Goal: Task Accomplishment & Management: Manage account settings

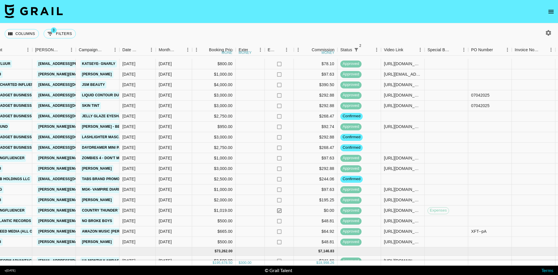
scroll to position [523, 205]
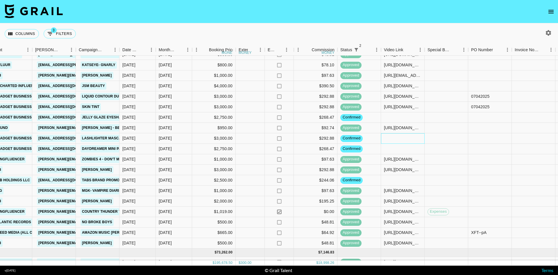
click at [388, 136] on div at bounding box center [403, 138] width 44 height 10
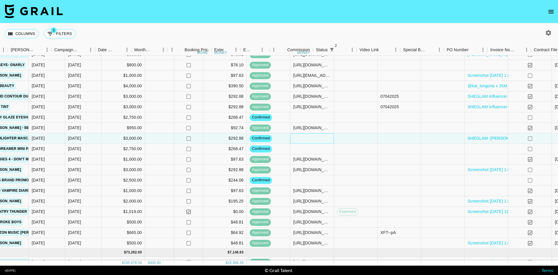
scroll to position [523, 404]
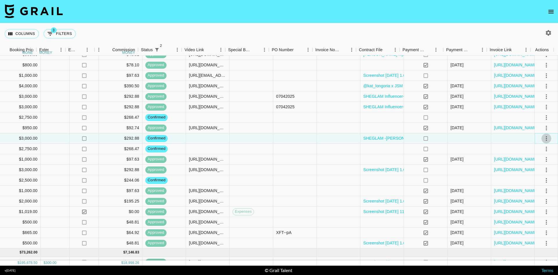
click at [543, 137] on icon "select merge strategy" at bounding box center [546, 138] width 7 height 7
click at [531, 171] on li "Draft Created" at bounding box center [539, 171] width 38 height 10
click at [261, 141] on div at bounding box center [251, 138] width 44 height 10
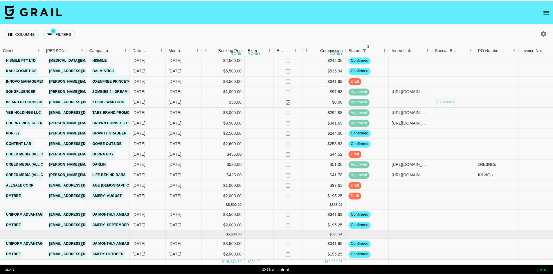
scroll to position [844, 193]
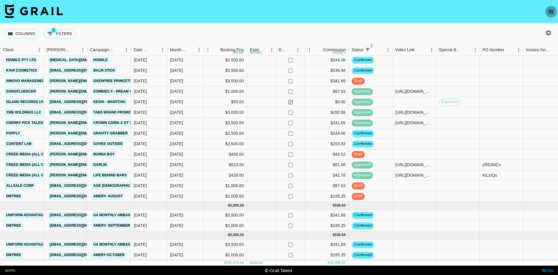
click at [548, 14] on icon "open drawer" at bounding box center [550, 11] width 7 height 7
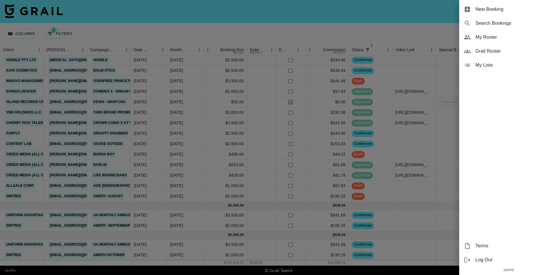
click at [475, 39] on span "My Roster" at bounding box center [514, 37] width 78 height 7
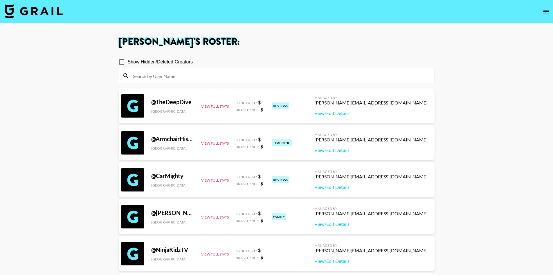
click at [36, 4] on img at bounding box center [34, 11] width 58 height 14
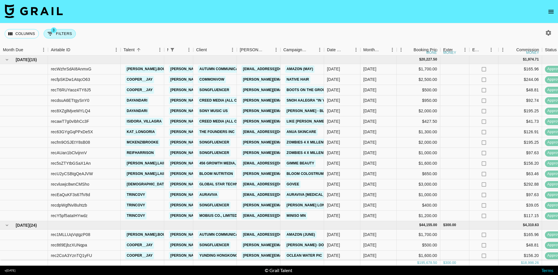
click at [65, 31] on button "3 Filters" at bounding box center [60, 33] width 32 height 9
select select "managerIds"
select select "status"
select select "not"
select select "cancelled"
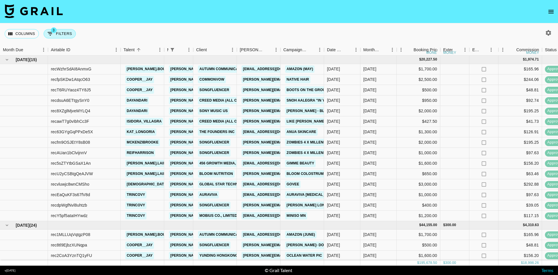
select select "status"
select select "not"
select select "declined"
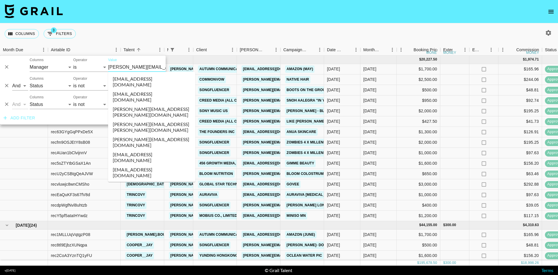
click at [120, 70] on input "laura_clark@grail-talent.com" at bounding box center [143, 66] width 71 height 9
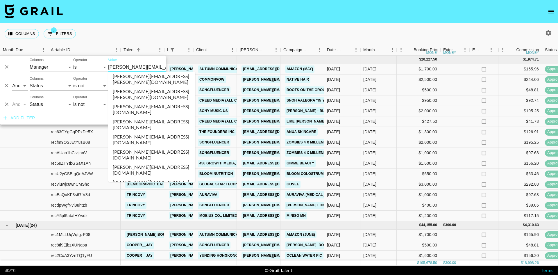
scroll to position [457, 0]
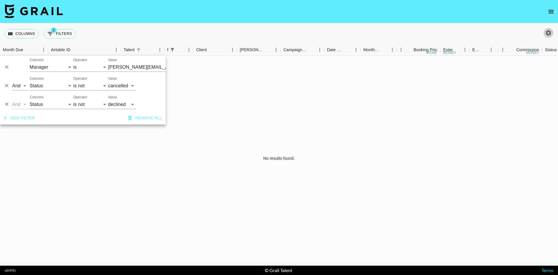
click at [548, 32] on icon "button" at bounding box center [548, 32] width 7 height 7
select select "May '25"
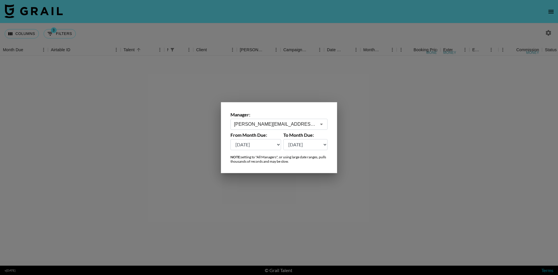
click at [296, 123] on input "laura_clark@grail-talent.com" at bounding box center [275, 124] width 82 height 7
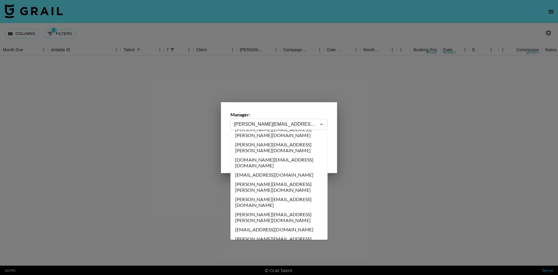
scroll to position [526, 0]
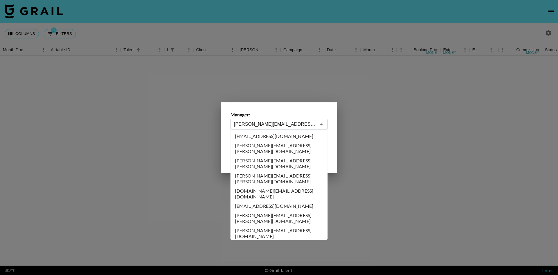
type input "Brent@grail-talent.com"
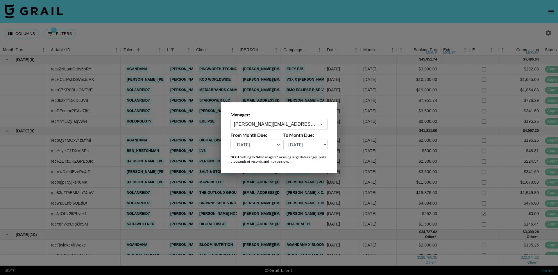
click at [309, 26] on div at bounding box center [279, 137] width 558 height 275
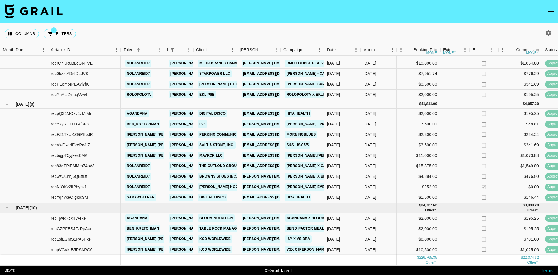
scroll to position [29, 0]
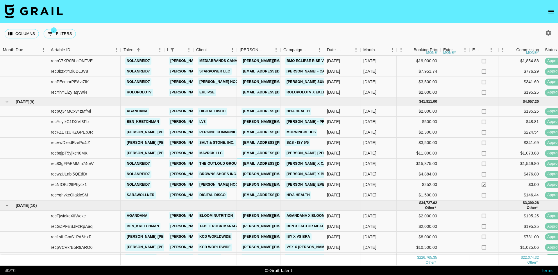
click at [259, 152] on link "campaigns_team@later.com" at bounding box center [273, 152] width 65 height 7
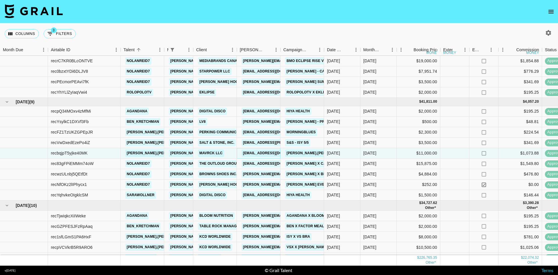
click at [252, 150] on link "campaigns_team@later.com" at bounding box center [273, 152] width 65 height 7
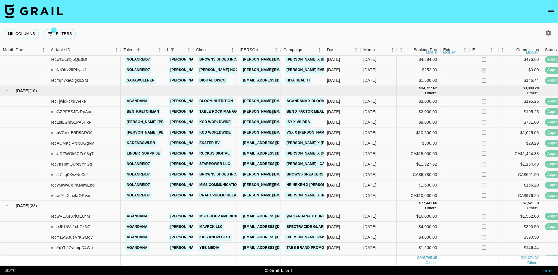
scroll to position [145, 0]
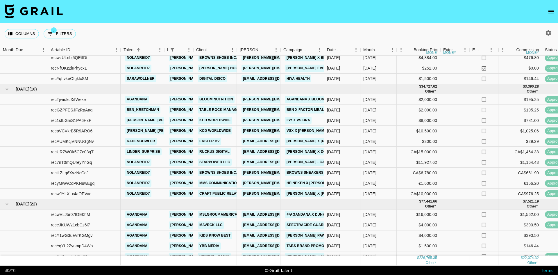
click at [259, 194] on link "julia@craftpublicrelations.com" at bounding box center [288, 193] width 95 height 7
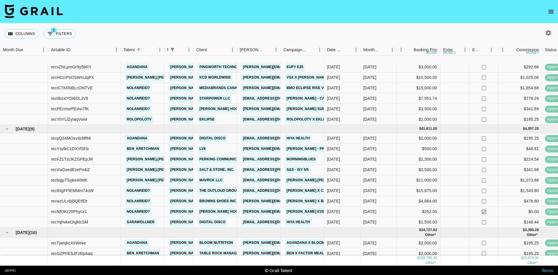
scroll to position [0, 0]
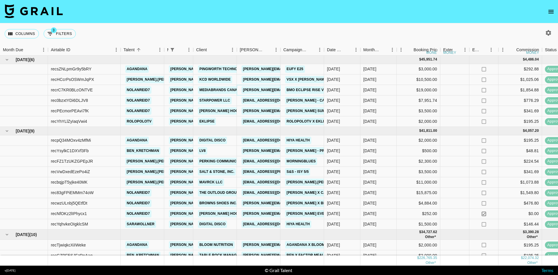
click at [255, 90] on link "melissa.hoffman@mbcsww.com" at bounding box center [303, 89] width 125 height 7
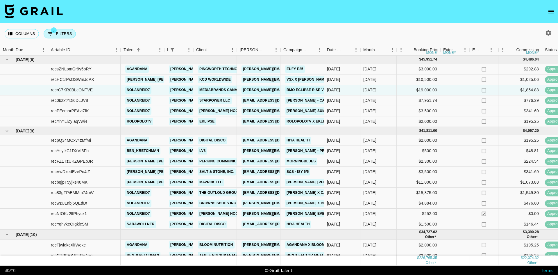
click at [68, 36] on button "3 Filters" at bounding box center [60, 33] width 32 height 9
select select "managerIds"
select select "status"
select select "not"
select select "cancelled"
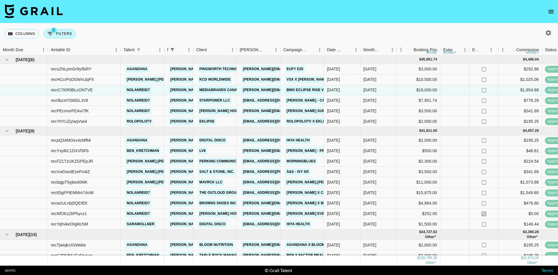
select select "status"
select select "not"
select select "declined"
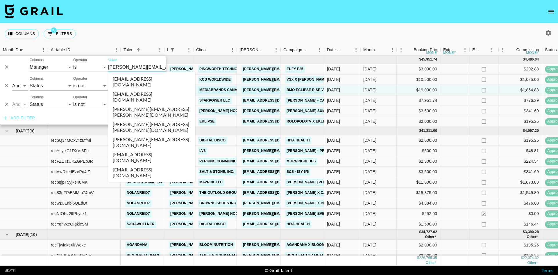
click at [124, 70] on input "Brent@grail-talent.com" at bounding box center [143, 66] width 71 height 9
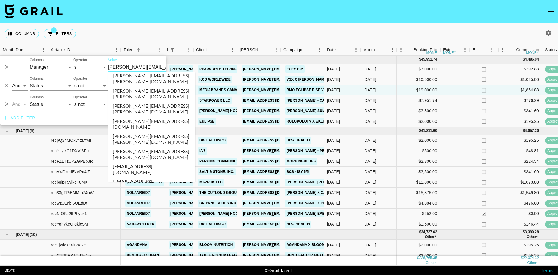
scroll to position [1145, 0]
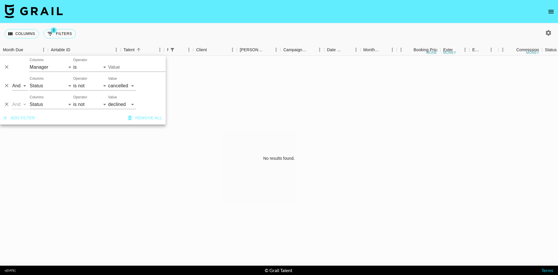
type input "evelyn.cardoso@grail-talent.com"
click at [544, 31] on button "button" at bounding box center [548, 33] width 10 height 10
select select "May '25"
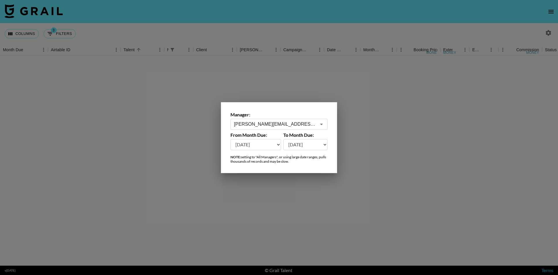
click at [288, 123] on input "Brent@grail-talent.com" at bounding box center [275, 124] width 82 height 7
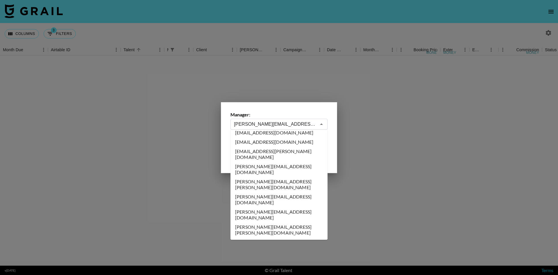
scroll to position [1149, 0]
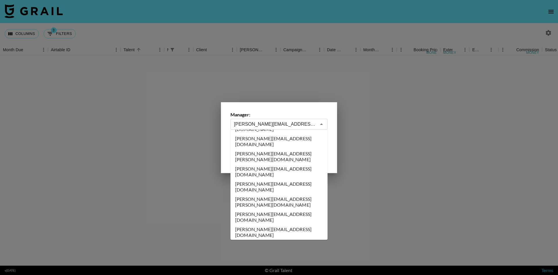
type input "evelyn.cardoso@grail-talent.com"
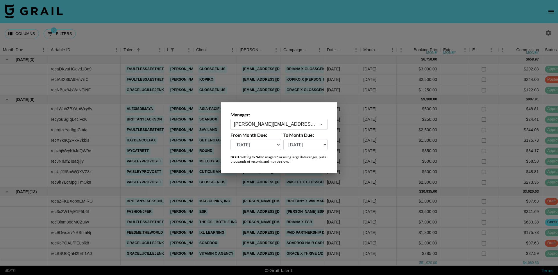
click at [268, 53] on div at bounding box center [279, 137] width 558 height 275
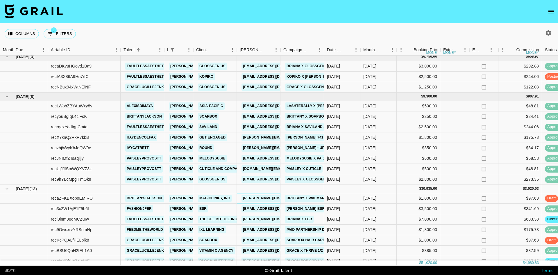
scroll to position [0, 0]
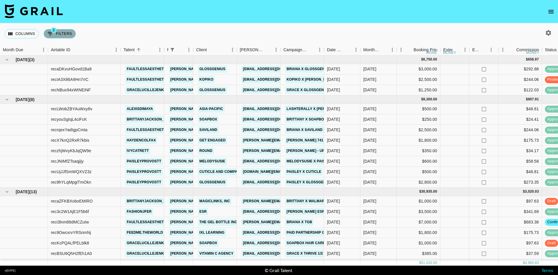
click at [73, 35] on button "3 Filters" at bounding box center [60, 33] width 32 height 9
select select "managerIds"
select select "status"
select select "not"
select select "cancelled"
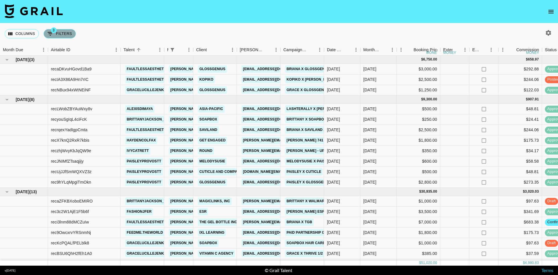
select select "status"
select select "not"
select select "declined"
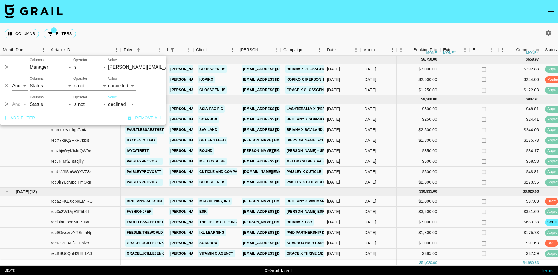
click at [136, 65] on input "evelyn.cardoso@grail-talent.com" at bounding box center [143, 66] width 71 height 9
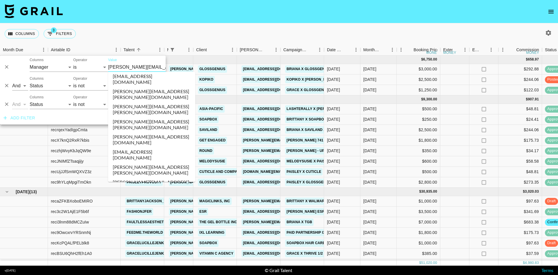
scroll to position [2638, 0]
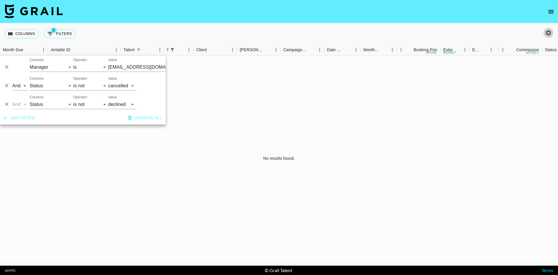
click at [548, 31] on icon "button" at bounding box center [549, 33] width 6 height 6
select select "May '25"
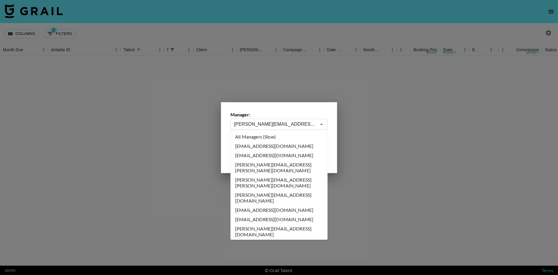
click at [271, 123] on input "evelyn.cardoso@grail-talent.com" at bounding box center [275, 124] width 82 height 7
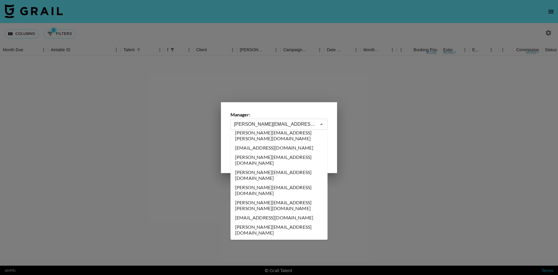
scroll to position [2642, 0]
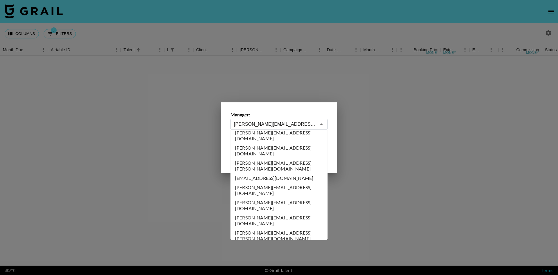
type input "nma@grail-talent.com"
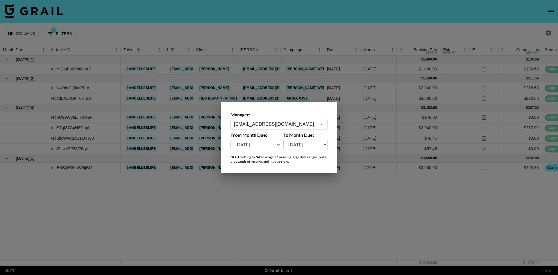
click at [286, 214] on div at bounding box center [279, 137] width 558 height 275
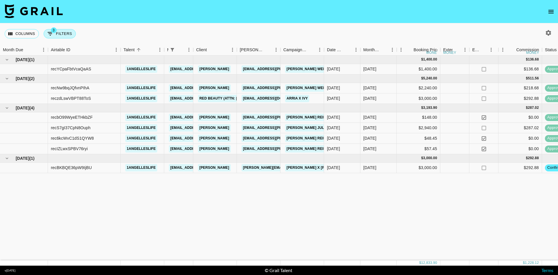
click at [70, 35] on button "3 Filters" at bounding box center [60, 33] width 32 height 9
select select "managerIds"
select select "status"
select select "not"
select select "cancelled"
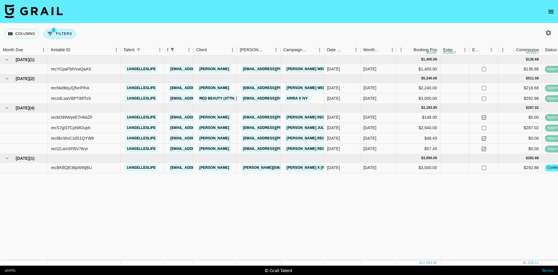
select select "status"
select select "not"
select select "declined"
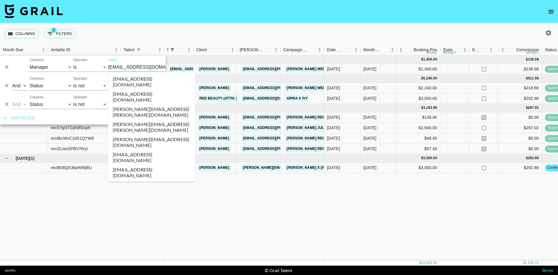
click at [125, 67] on input "nma@grail-talent.com" at bounding box center [143, 66] width 71 height 9
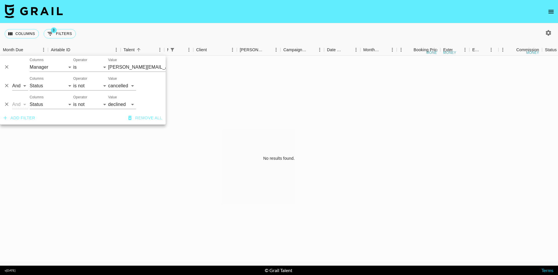
click at [549, 33] on icon "button" at bounding box center [548, 32] width 7 height 7
select select "May '25"
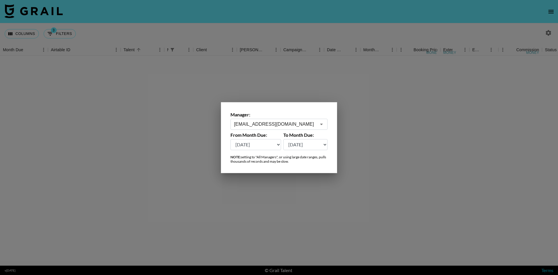
click at [288, 123] on input "nma@grail-talent.com" at bounding box center [275, 124] width 82 height 7
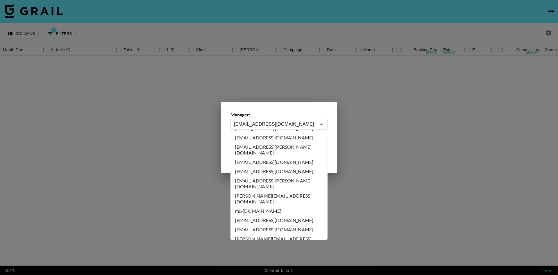
scroll to position [3161, 0]
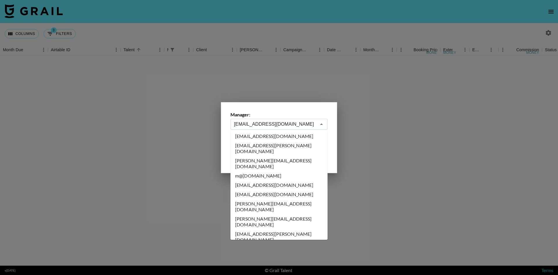
type input "tancredi@grail-talent.com"
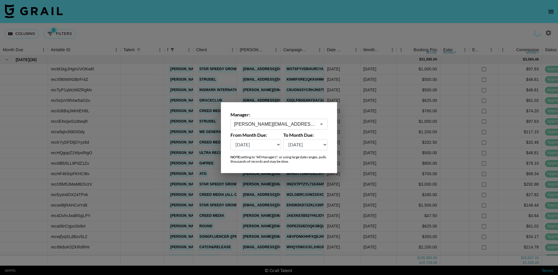
click at [329, 31] on div at bounding box center [279, 137] width 558 height 275
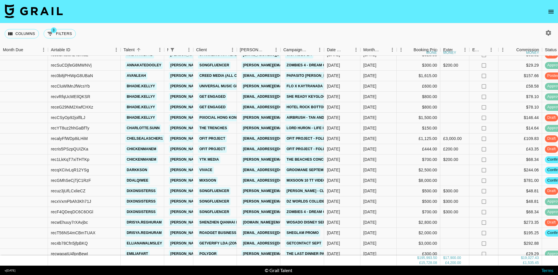
scroll to position [1423, 0]
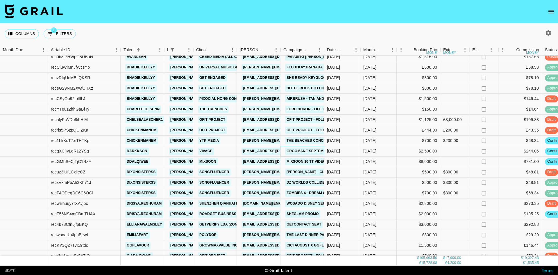
click at [296, 151] on link "Groomane September x Darkkson" at bounding box center [321, 150] width 72 height 7
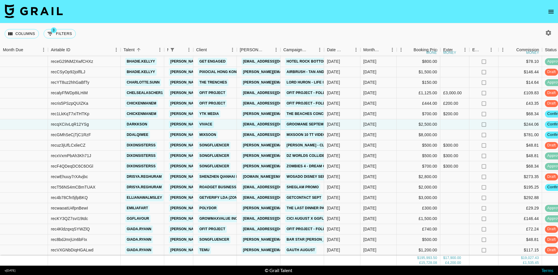
scroll to position [1453, 0]
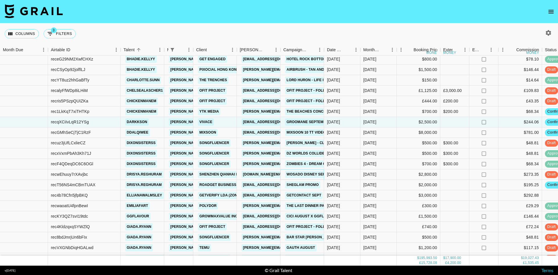
click at [293, 174] on link "WOSADO DISNEY SERIES" at bounding box center [308, 174] width 47 height 7
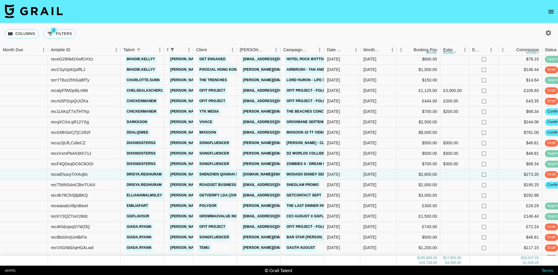
click at [272, 172] on link "wosado.bd@magwow.cn" at bounding box center [288, 174] width 94 height 7
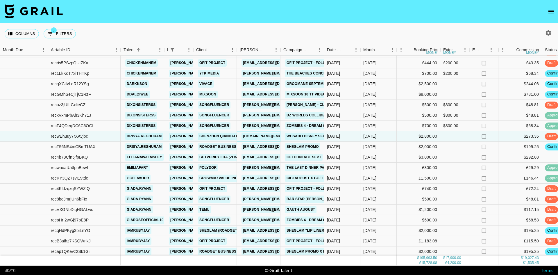
scroll to position [1511, 0]
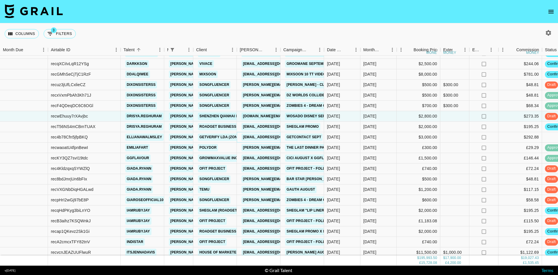
click at [263, 137] on link "huseyin.citkoylu@getcontact.com" at bounding box center [273, 136] width 65 height 7
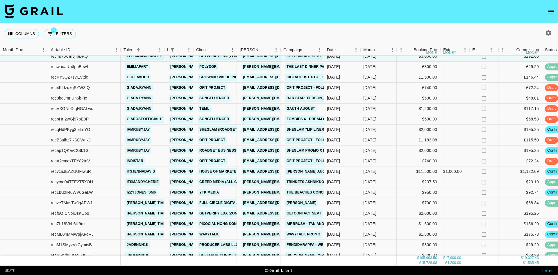
scroll to position [1598, 0]
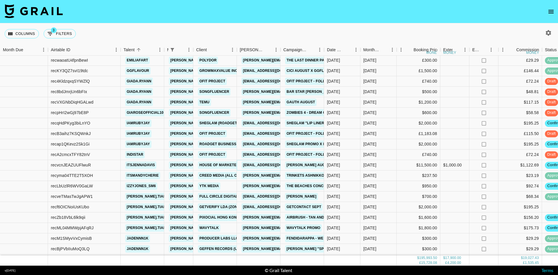
click at [259, 165] on link "[EMAIL_ADDRESS][DOMAIN_NAME]" at bounding box center [273, 164] width 65 height 7
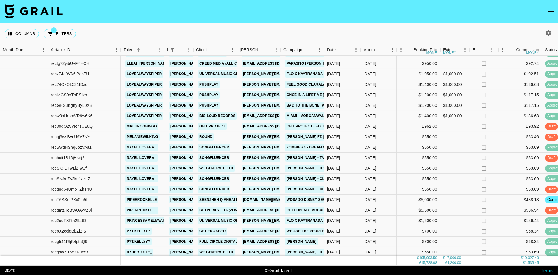
scroll to position [1888, 0]
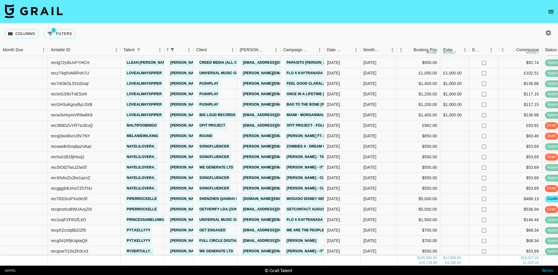
click at [252, 200] on link "wosado.bd@magwow.cn" at bounding box center [288, 198] width 94 height 7
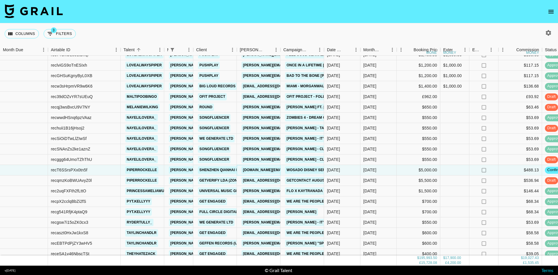
scroll to position [1925, 0]
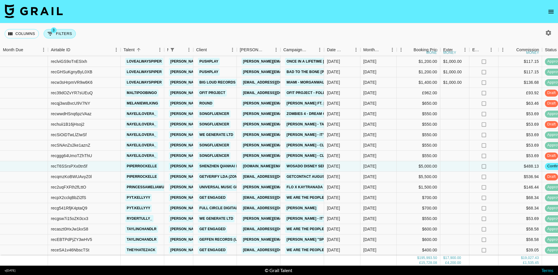
click at [69, 31] on button "3 Filters" at bounding box center [60, 33] width 32 height 9
select select "managerIds"
select select "status"
select select "not"
select select "cancelled"
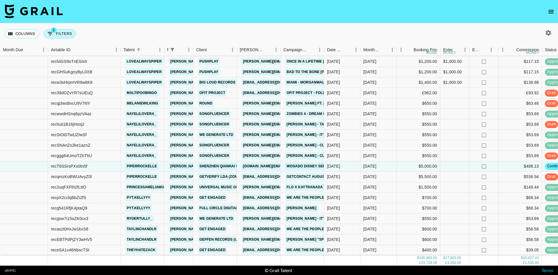
select select "status"
select select "not"
select select "declined"
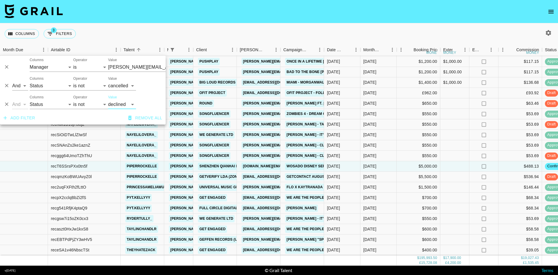
click at [128, 65] on input "tancredi@grail-talent.com" at bounding box center [143, 66] width 71 height 9
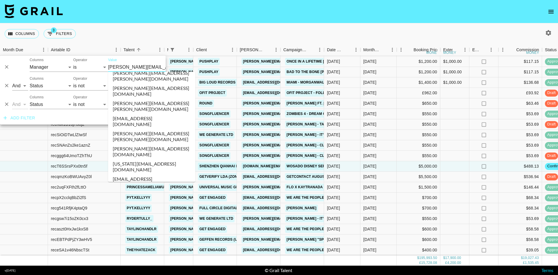
scroll to position [2050, 0]
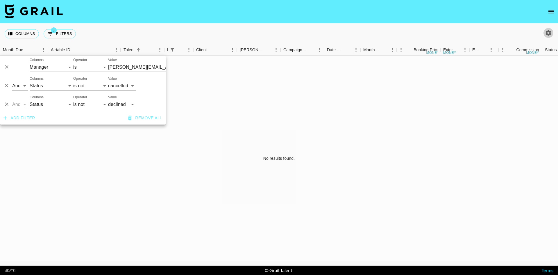
click at [544, 32] on button "button" at bounding box center [548, 33] width 10 height 10
select select "May '25"
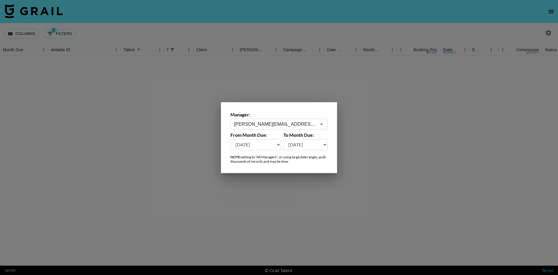
click at [269, 131] on div "Manager: tancredi@grail-talent.com ​ From Month Due: Aug '26 Jul '26 Jun '26 Ma…" at bounding box center [279, 137] width 116 height 71
click at [270, 120] on div "tancredi@grail-talent.com ​" at bounding box center [278, 124] width 97 height 11
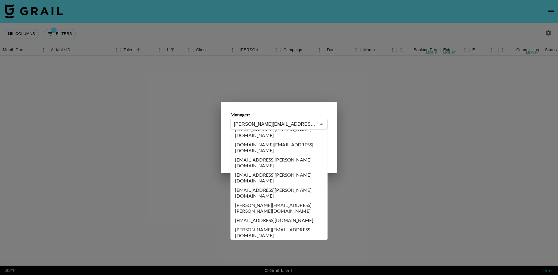
scroll to position [2002, 0]
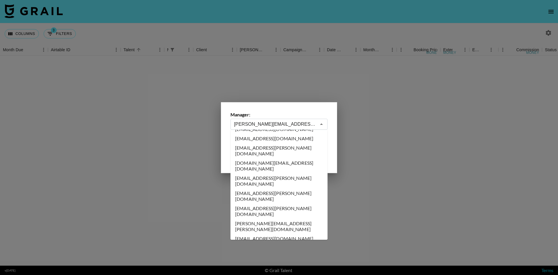
type input "laura_clark@grail-talent.com"
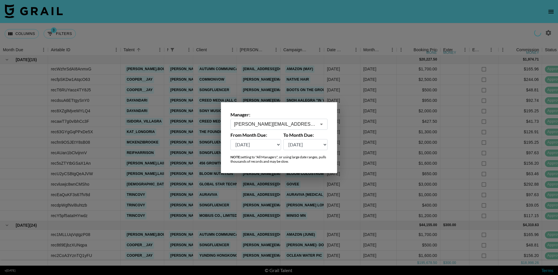
click at [264, 29] on div at bounding box center [279, 137] width 558 height 275
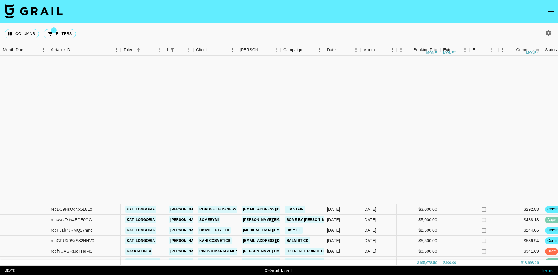
scroll to position [844, 0]
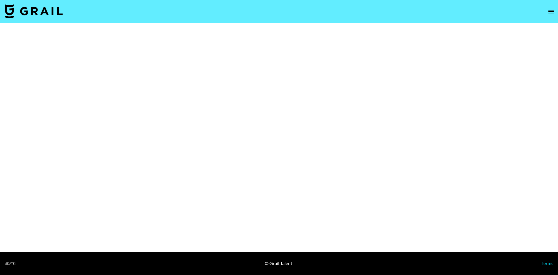
select select "Brand"
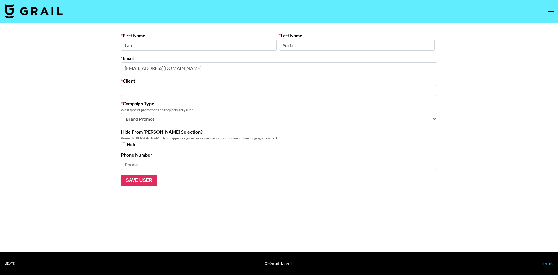
type input "Mavrck LLC"
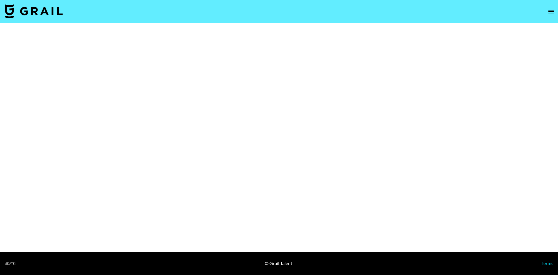
select select "Multi"
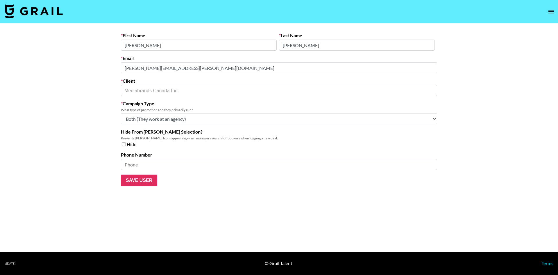
click at [119, 64] on div "First Name [PERSON_NAME] Last Name [PERSON_NAME] Email [PERSON_NAME][EMAIL_ADDR…" at bounding box center [278, 109] width 325 height 153
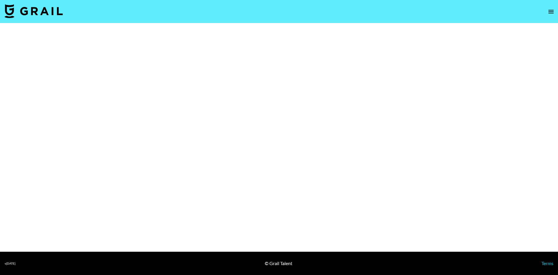
select select "Brand"
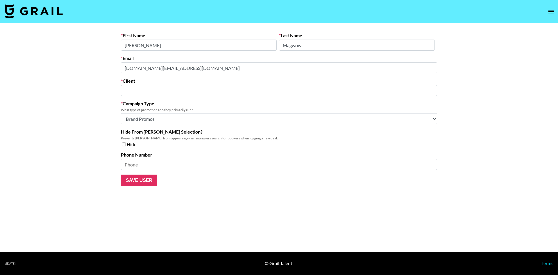
type input "Shenzhen Qianhai Magwow Technology [DOMAIN_NAME]"
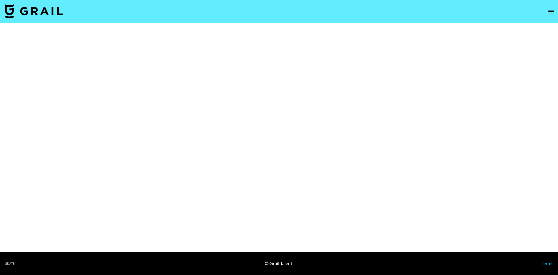
select select "Brand"
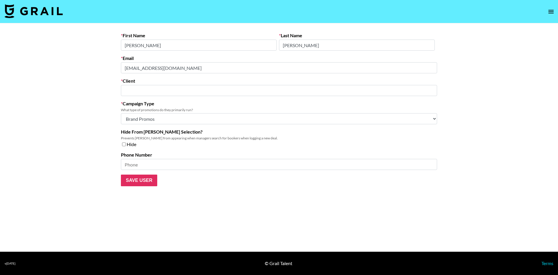
type input "House of Marketers"
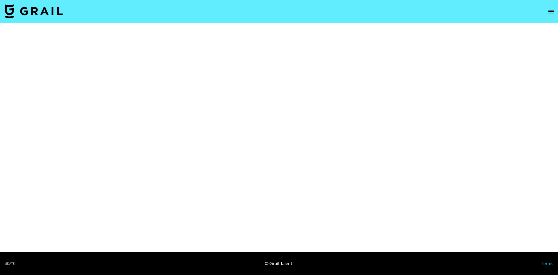
select select "Brand"
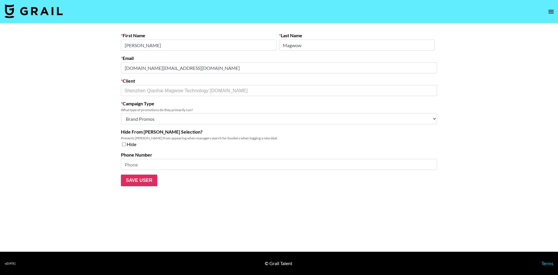
click at [119, 71] on div "First Name Wayne Last Name Magwow Email wosado.bd@magwow.cn Client Shenzhen Qia…" at bounding box center [278, 109] width 325 height 153
